Goal: Find specific page/section

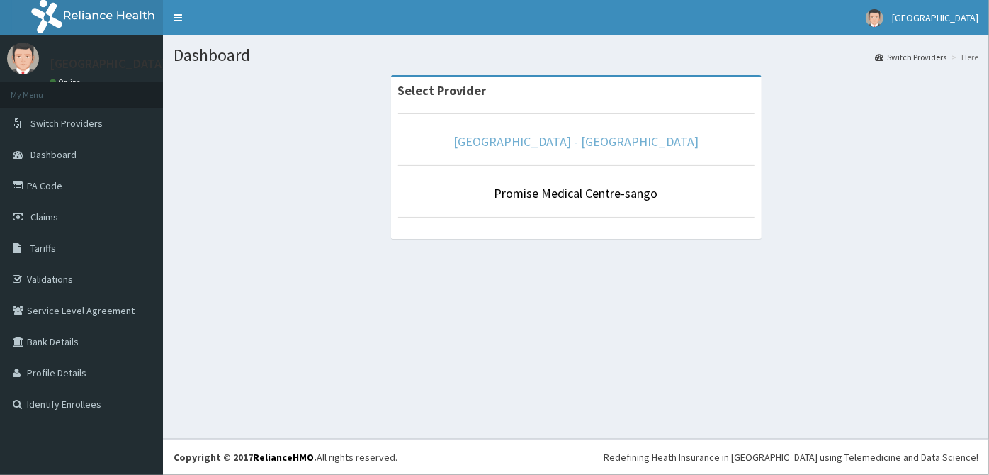
click at [568, 142] on link "[GEOGRAPHIC_DATA] - [GEOGRAPHIC_DATA]" at bounding box center [576, 141] width 245 height 16
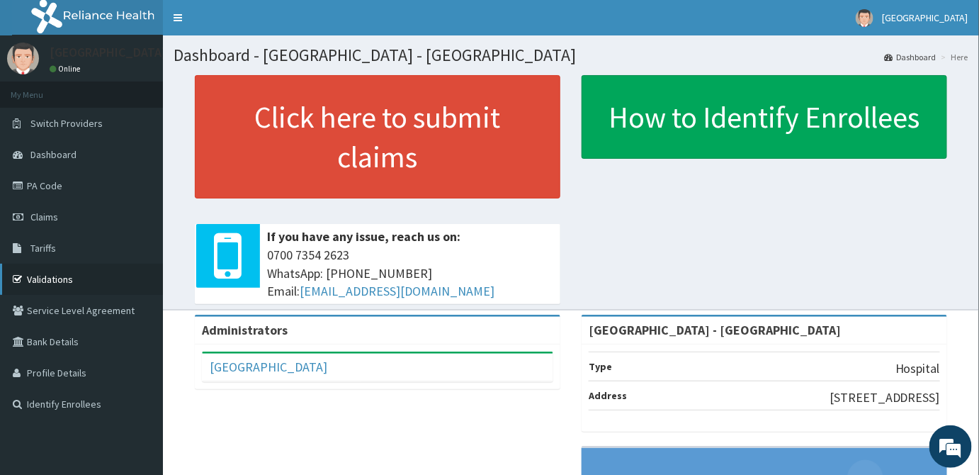
click at [64, 284] on link "Validations" at bounding box center [81, 279] width 163 height 31
